Goal: Information Seeking & Learning: Learn about a topic

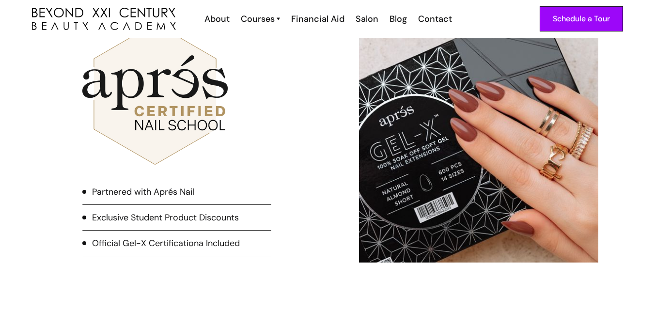
scroll to position [2179, 0]
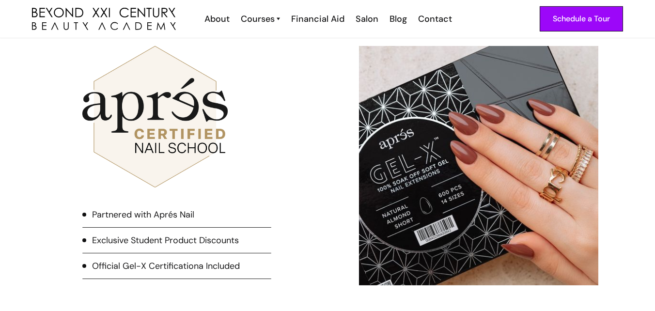
click at [186, 147] on img at bounding box center [154, 116] width 145 height 141
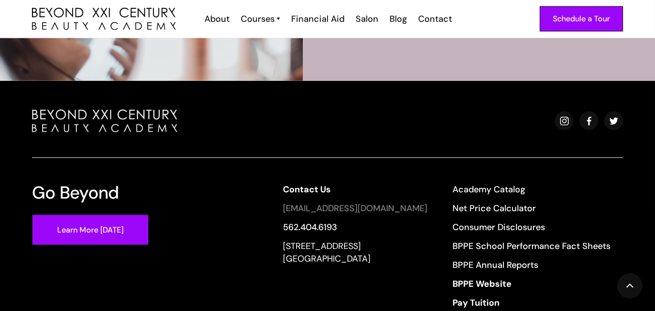
scroll to position [3535, 0]
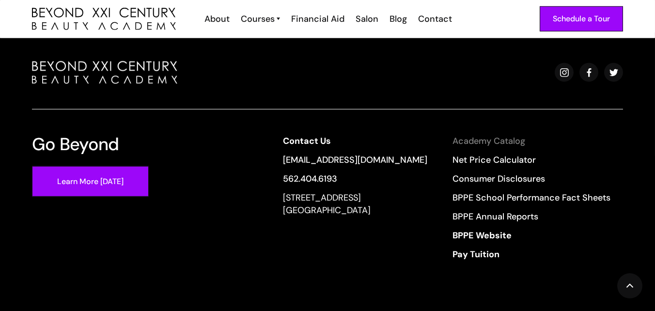
click at [481, 144] on link "Academy Catalog" at bounding box center [531, 141] width 158 height 13
